Goal: Transaction & Acquisition: Purchase product/service

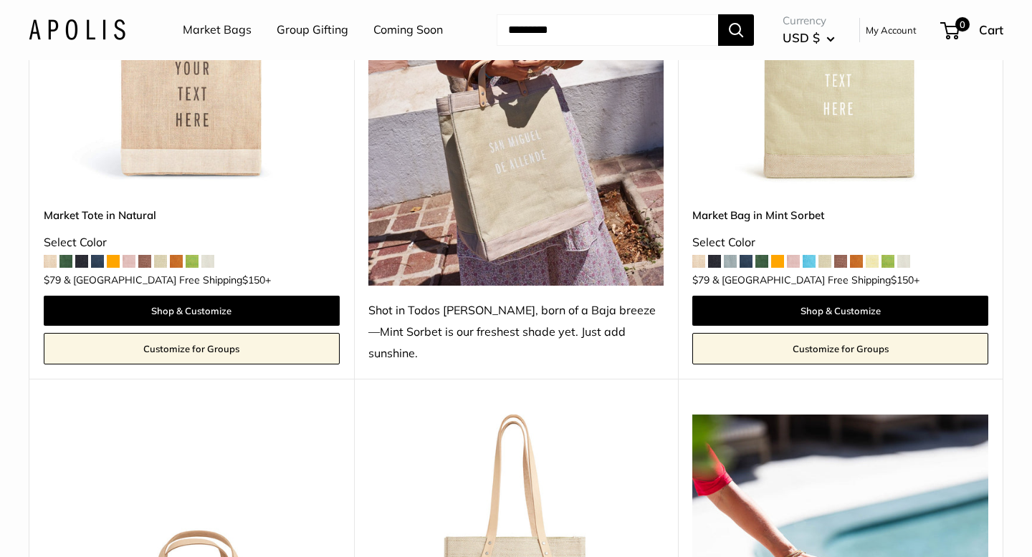
scroll to position [944, 0]
